Goal: Task Accomplishment & Management: Use online tool/utility

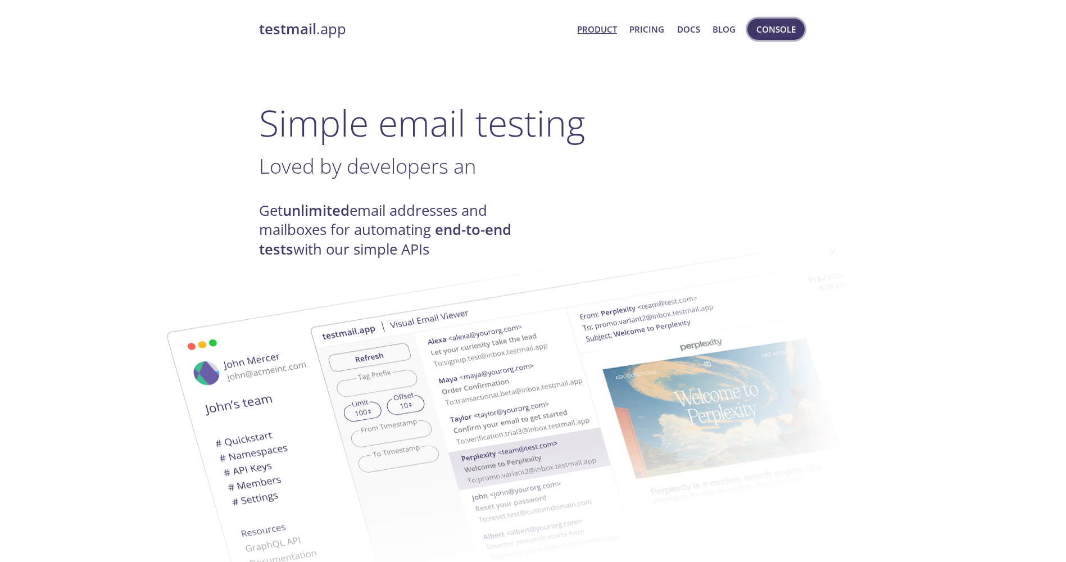
click at [768, 28] on span "Console" at bounding box center [776, 29] width 39 height 15
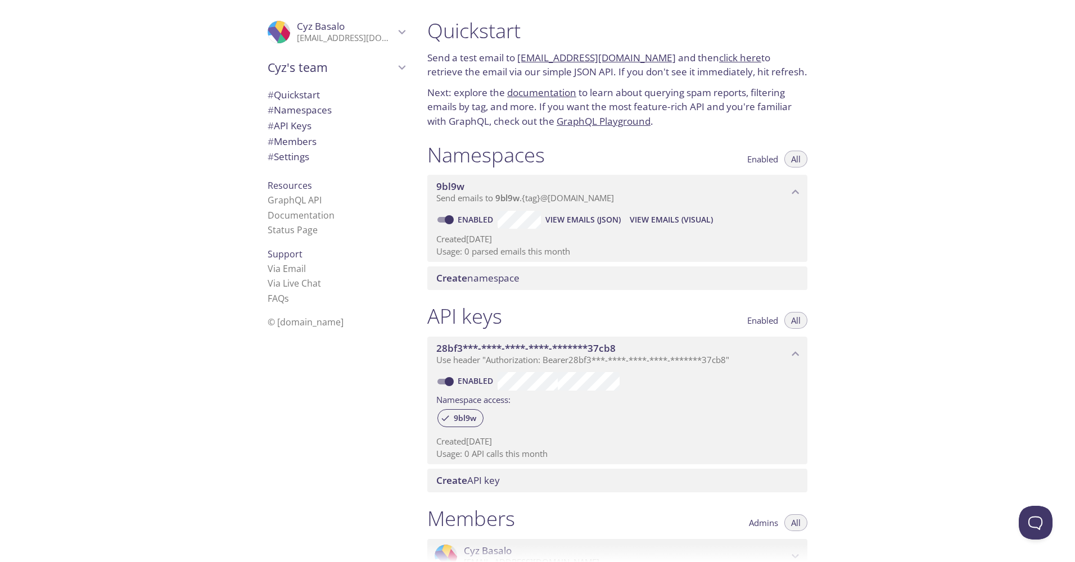
click at [694, 222] on span "View Emails (Visual)" at bounding box center [670, 219] width 83 height 13
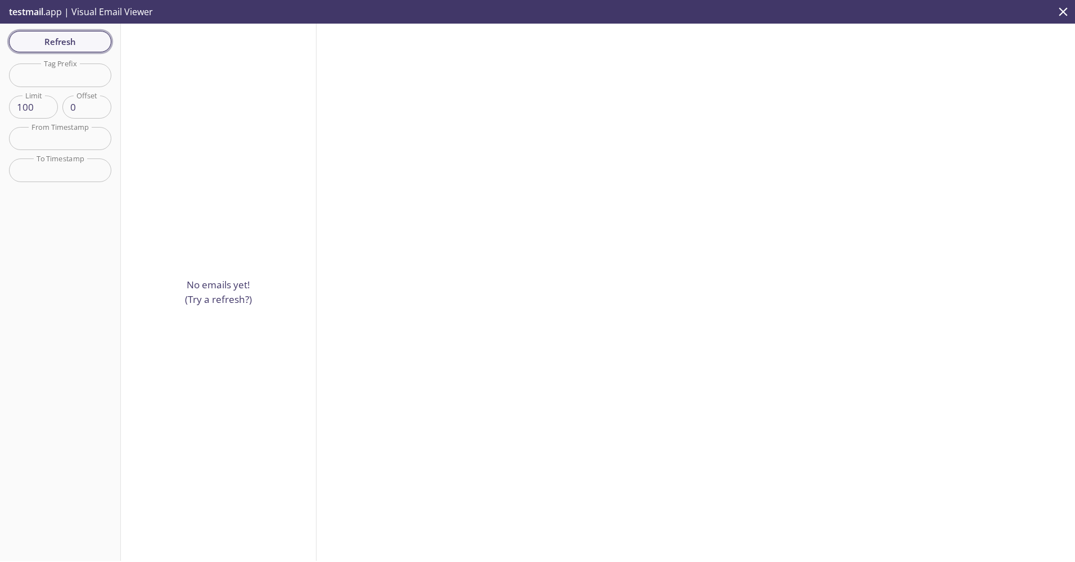
click at [35, 48] on span "Refresh" at bounding box center [60, 41] width 84 height 15
click at [35, 48] on div "Refresh Filters Tag Prefix Tag Prefix Limit 100 Limit Offset 0 Offset From Time…" at bounding box center [60, 292] width 121 height 537
click at [94, 33] on button "Refresh" at bounding box center [60, 41] width 102 height 21
click at [88, 11] on p "testmail .app | Visual Email Viewer" at bounding box center [80, 12] width 160 height 24
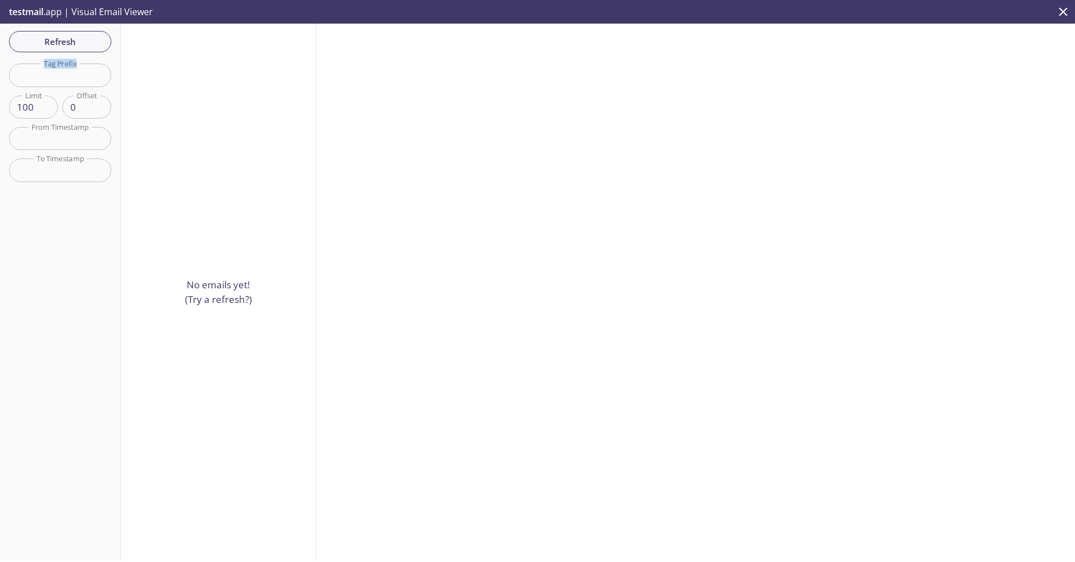
click at [34, 11] on span "testmail" at bounding box center [26, 12] width 34 height 12
click at [1066, 7] on icon "close" at bounding box center [1063, 11] width 15 height 15
